Goal: Task Accomplishment & Management: Manage account settings

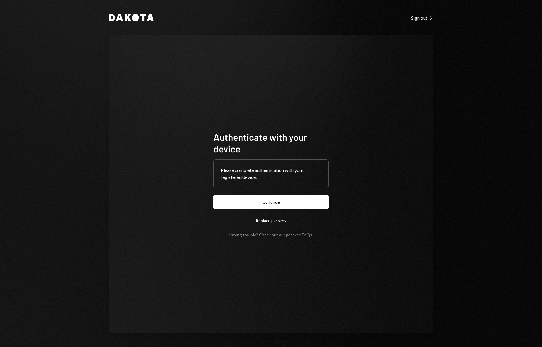
click at [415, 14] on div "Dakota Sign out Right Caret" at bounding box center [271, 17] width 325 height 7
click at [418, 18] on div "Sign out Right Caret" at bounding box center [423, 18] width 22 height 6
click at [281, 201] on button "Continue" at bounding box center [271, 202] width 115 height 14
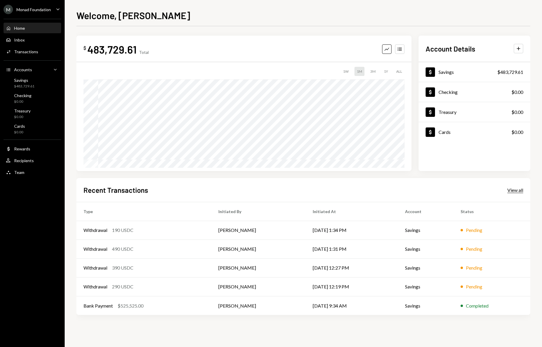
click at [514, 187] on div "View all" at bounding box center [516, 190] width 16 height 6
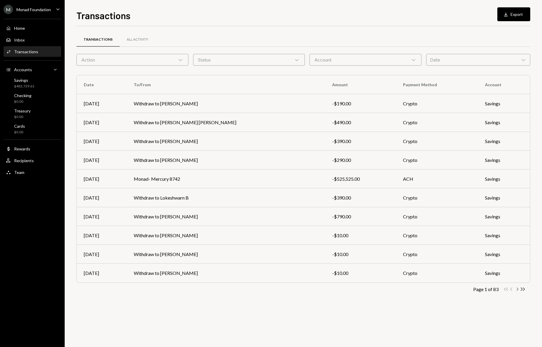
click at [517, 289] on icon "Chevron Right" at bounding box center [518, 289] width 6 height 6
click at [439, 312] on div "Transactions All Activity Action Chevron Down Status Chevron Down Account Chevr…" at bounding box center [303, 186] width 454 height 321
click at [520, 294] on div "Transactions All Activity Action Chevron Down Status Chevron Down Account Chevr…" at bounding box center [303, 171] width 454 height 271
click at [517, 289] on icon "Chevron Right" at bounding box center [518, 289] width 6 height 6
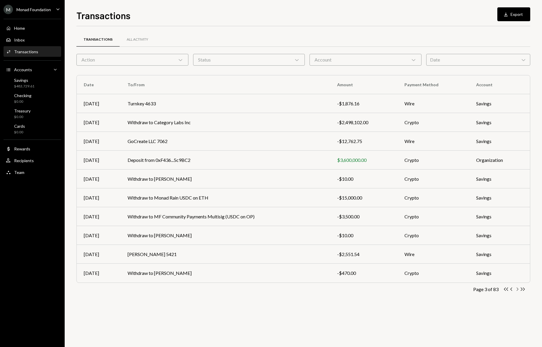
click at [518, 289] on icon "Chevron Right" at bounding box center [518, 289] width 6 height 6
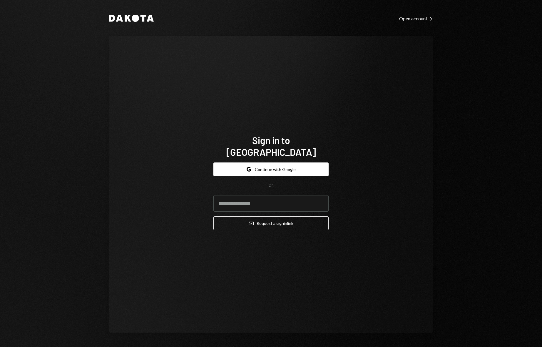
click at [264, 48] on div "Sign in to Dakota Google Continue with Google OR Email Request a sign in link" at bounding box center [271, 184] width 325 height 296
drag, startPoint x: 220, startPoint y: 65, endPoint x: 221, endPoint y: 59, distance: 6.3
click at [220, 65] on div "Sign in to Dakota Google Continue with Google OR Email Request a sign in link" at bounding box center [271, 184] width 325 height 296
